Goal: Task Accomplishment & Management: Use online tool/utility

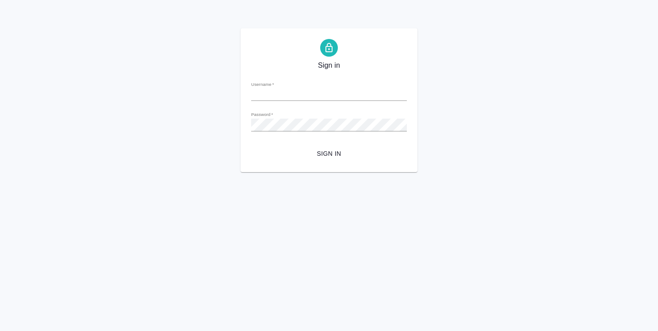
type input "o.strelnikova@awatera.com"
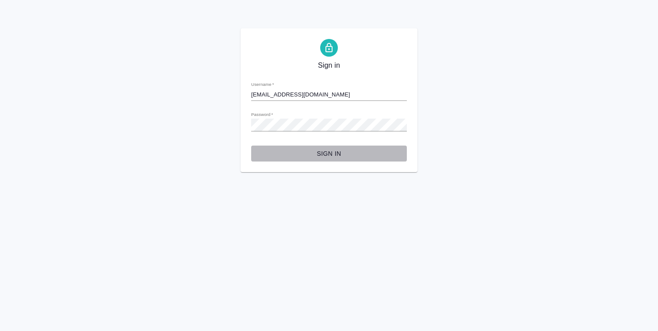
click at [324, 152] on span "Sign in" at bounding box center [328, 153] width 141 height 11
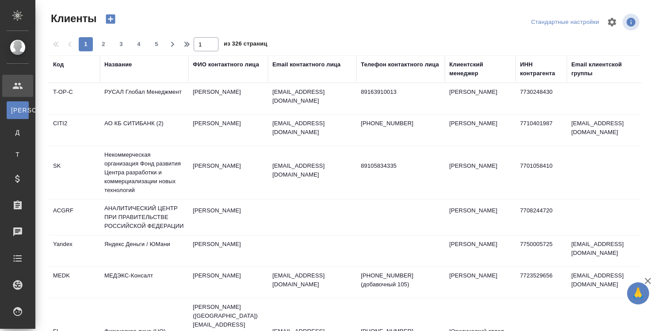
select select "RU"
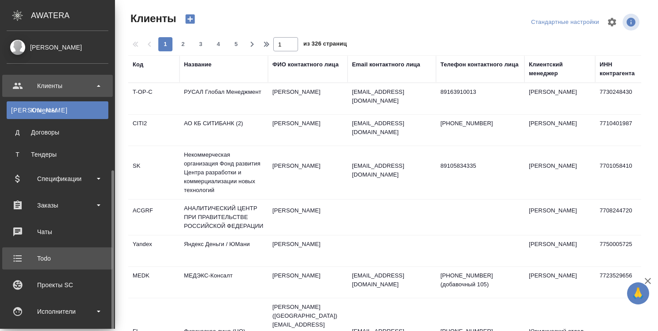
scroll to position [88, 0]
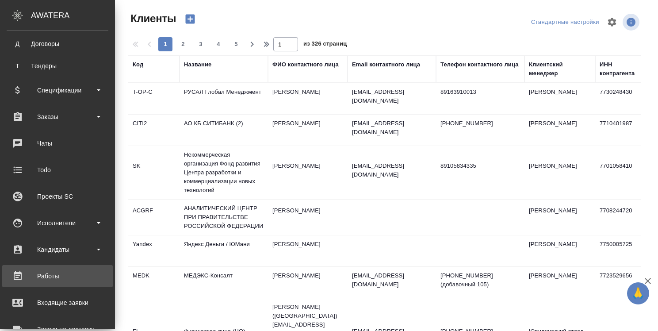
click at [49, 274] on div "Работы" at bounding box center [58, 275] width 102 height 13
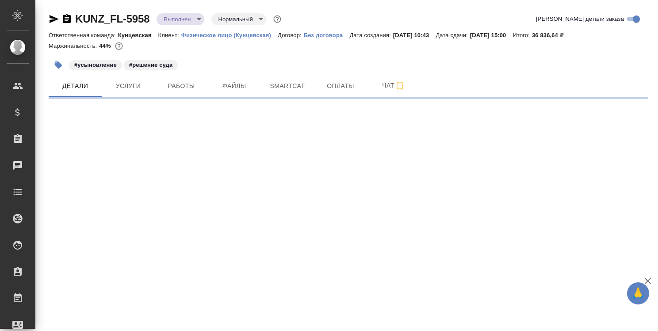
select select "RU"
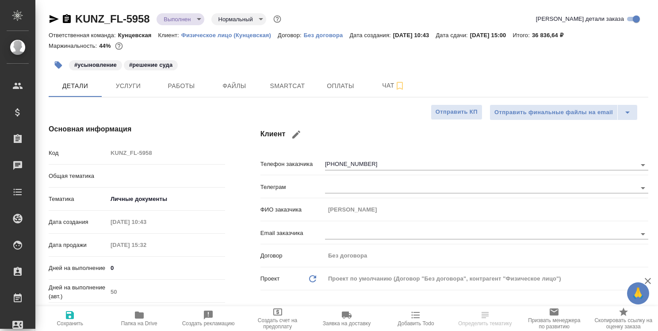
type textarea "x"
click at [188, 86] on span "Работы" at bounding box center [181, 85] width 42 height 11
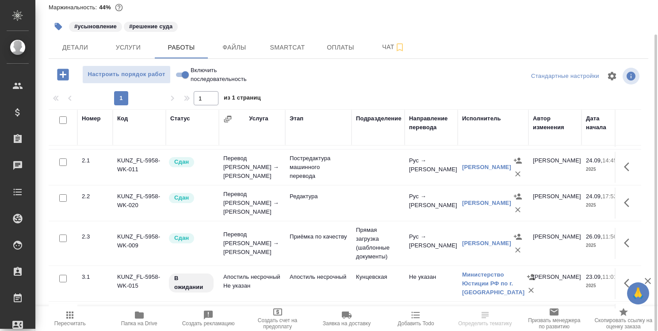
scroll to position [44, 0]
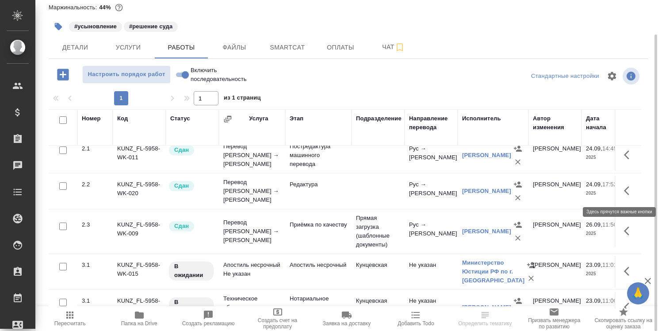
click at [628, 188] on button "button" at bounding box center [628, 190] width 21 height 21
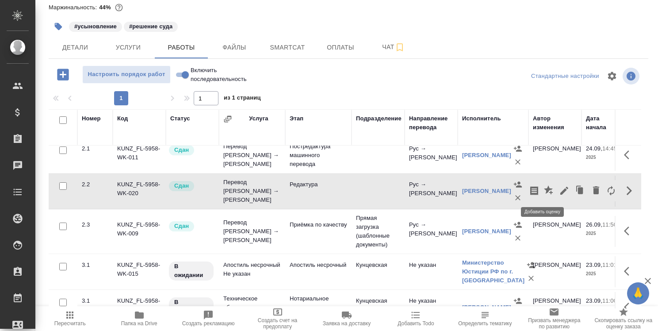
click at [544, 190] on icon "button" at bounding box center [549, 190] width 11 height 11
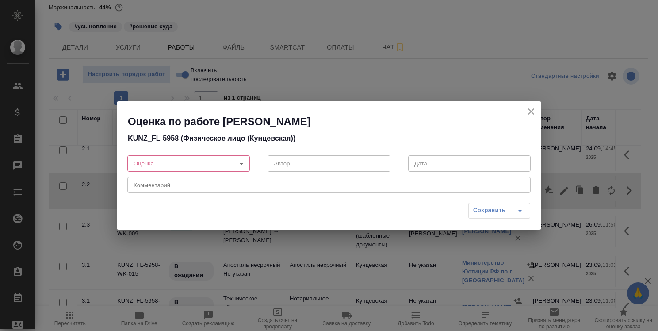
click at [256, 271] on div "Оценка по работе Редактура - Карпенок Станислав Эдуардович KUNZ_FL-5958 (Физиче…" at bounding box center [329, 165] width 658 height 331
click at [258, 182] on textarea at bounding box center [328, 184] width 391 height 7
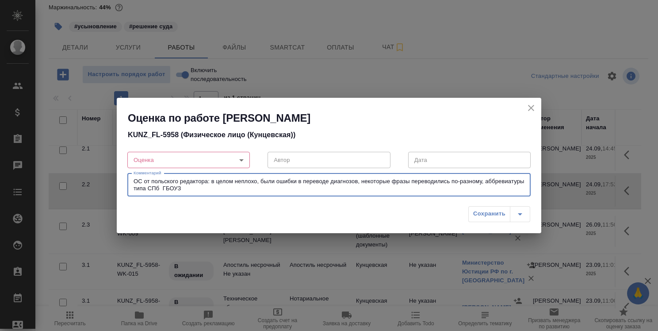
click at [172, 187] on textarea "ОС от польского редактора: в целом неплохо, были ошибки в переводе диагнозов, н…" at bounding box center [328, 185] width 391 height 14
type textarea "ОС от польского редактора: в целом неплохо, были ошибки в переводе диагнозов, н…"
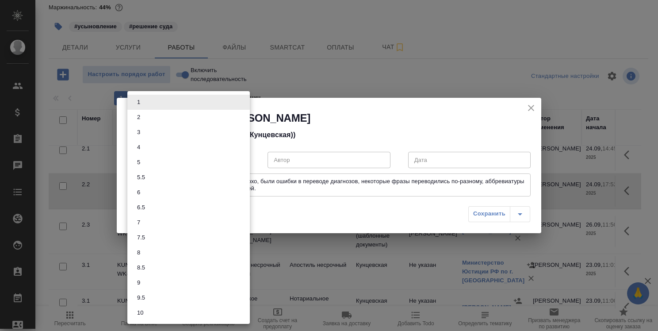
click at [243, 161] on body "🙏 .cls-1 fill:#fff; AWATERA Strelnikova Olga Клиенты Спецификации Заказы 0 Чаты…" at bounding box center [329, 165] width 658 height 331
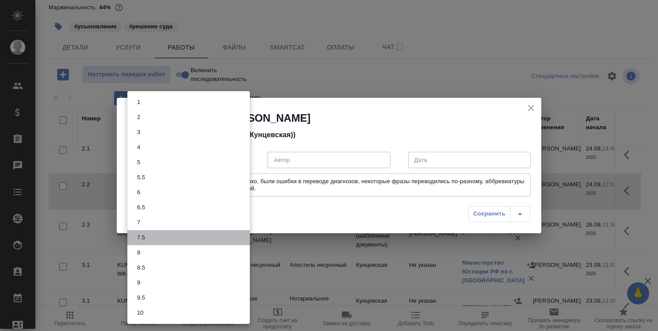
click at [204, 241] on li "7.5" at bounding box center [188, 237] width 122 height 15
type input "7.5"
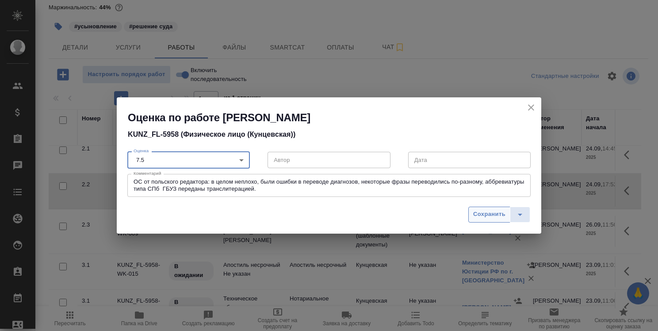
click at [497, 214] on span "Сохранить" at bounding box center [489, 214] width 32 height 10
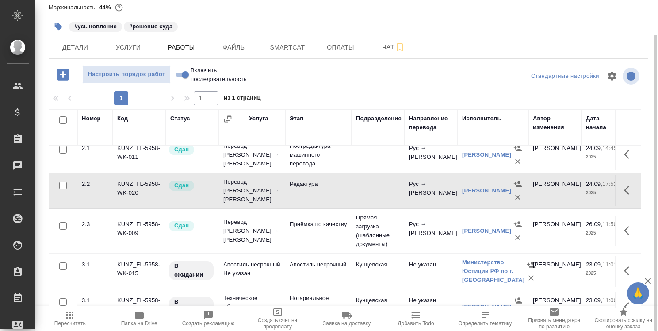
scroll to position [0, 0]
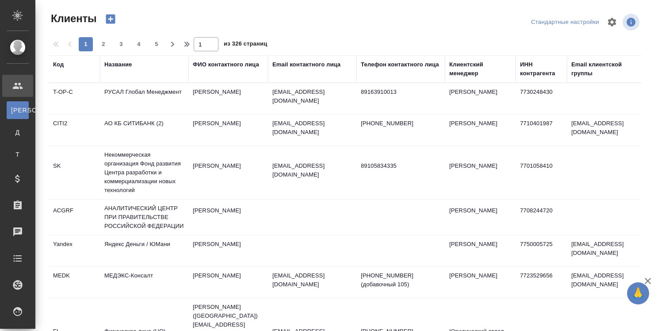
select select "RU"
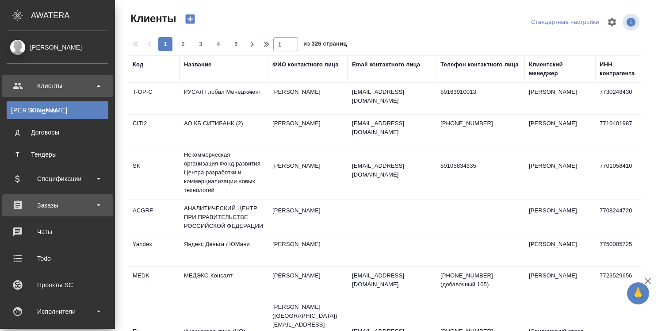
click at [46, 206] on div "Заказы" at bounding box center [58, 204] width 102 height 13
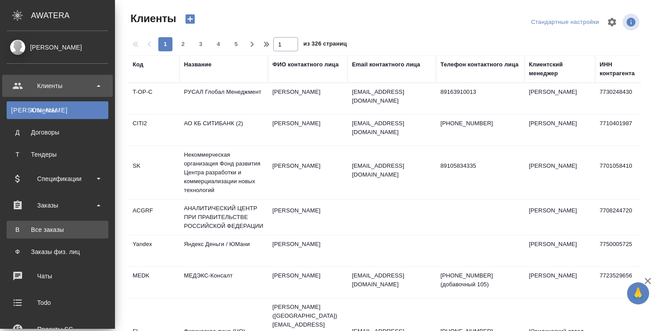
click at [47, 225] on div "Все заказы" at bounding box center [57, 229] width 93 height 9
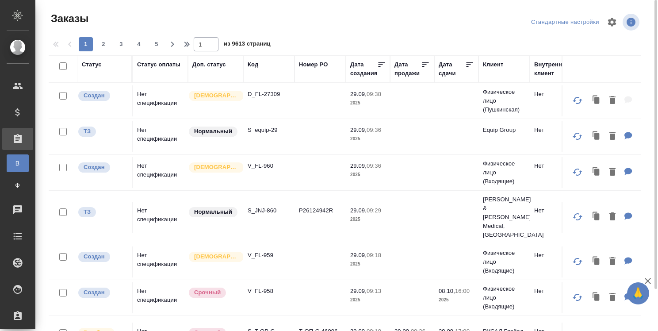
click at [255, 64] on div "Код" at bounding box center [252, 64] width 11 height 9
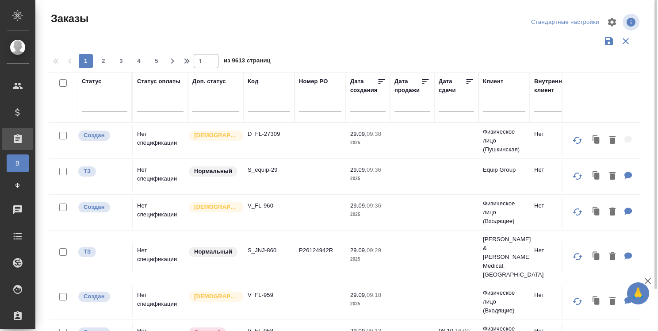
click at [264, 108] on input "text" at bounding box center [268, 105] width 42 height 11
type input "м"
paste input "BAB_FL-16563-WK-003"
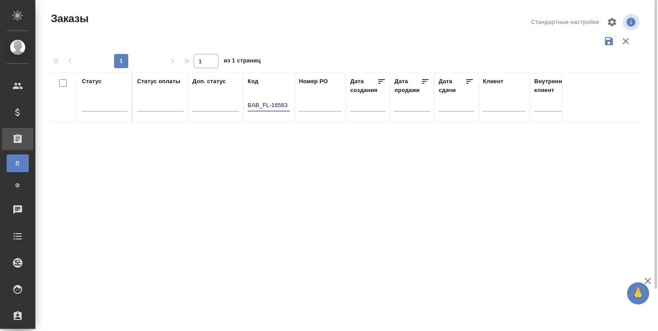
type input "BAB_FL-16563"
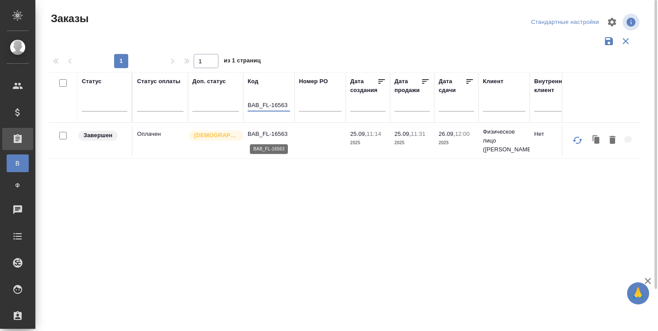
click at [262, 136] on p "BAB_FL-16563" at bounding box center [268, 133] width 42 height 9
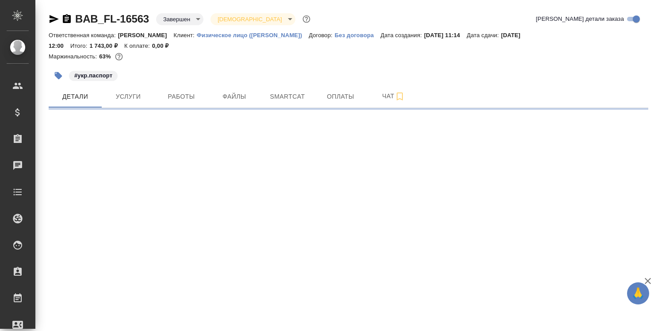
select select "RU"
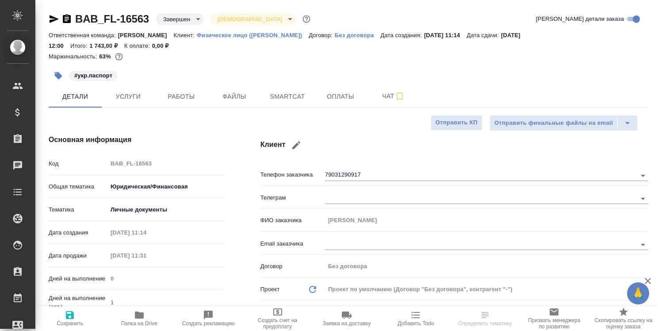
type textarea "x"
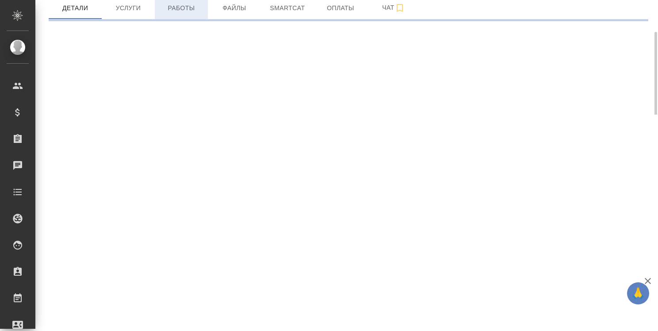
select select "RU"
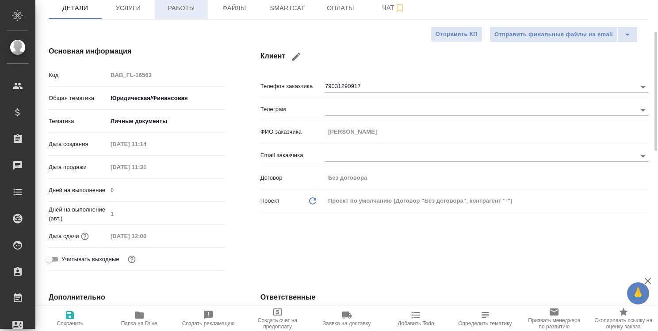
type textarea "x"
click at [182, 7] on span "Работы" at bounding box center [181, 8] width 42 height 11
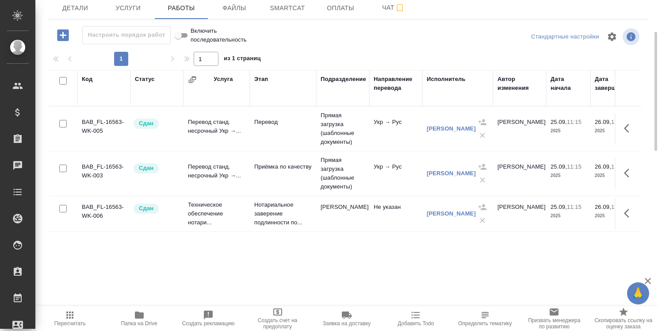
click at [136, 315] on icon "button" at bounding box center [139, 314] width 9 height 7
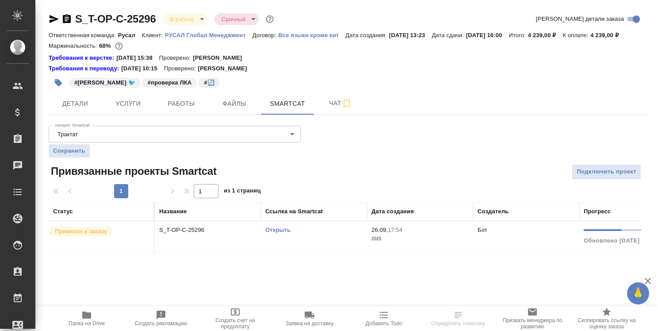
click at [283, 230] on link "Открыть" at bounding box center [277, 229] width 25 height 7
click at [272, 230] on link "Открыть" at bounding box center [277, 229] width 25 height 7
